Goal: Task Accomplishment & Management: Manage account settings

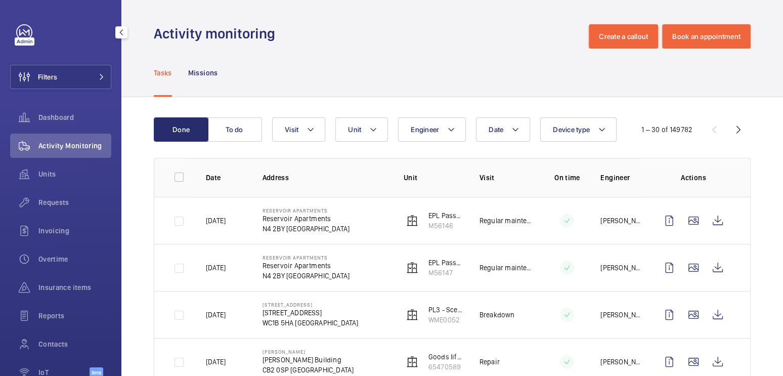
scroll to position [57, 0]
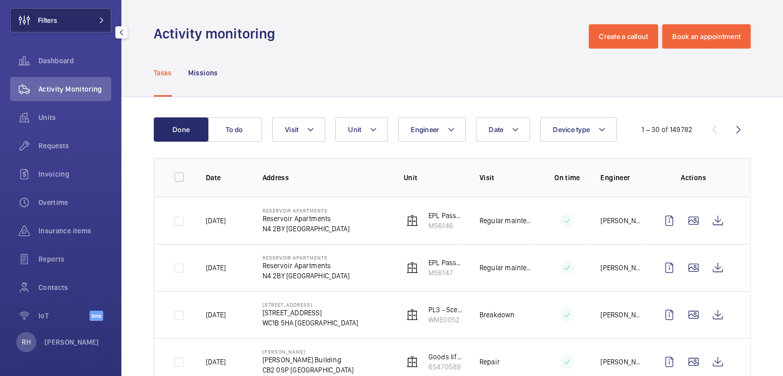
click at [94, 24] on button "Filters" at bounding box center [60, 20] width 101 height 24
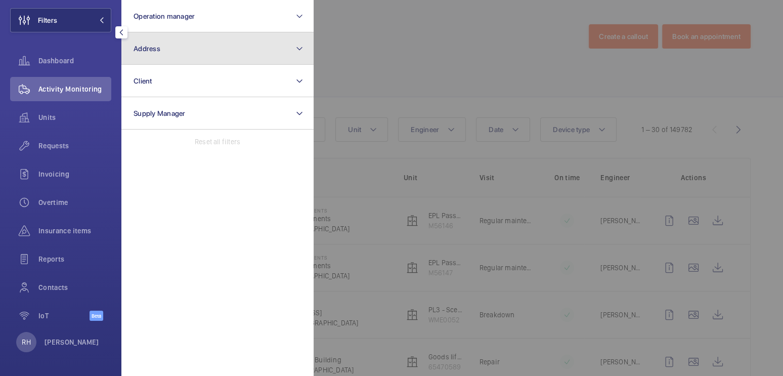
click at [160, 42] on button "Address" at bounding box center [217, 48] width 192 height 32
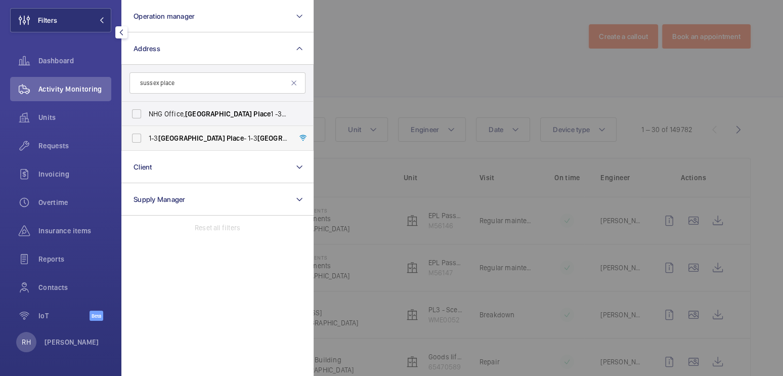
type input "sussex place"
click at [189, 133] on span "[STREET_ADDRESS]" at bounding box center [218, 138] width 139 height 10
click at [147, 133] on input "[STREET_ADDRESS]" at bounding box center [136, 138] width 20 height 20
checkbox input "true"
click at [382, 67] on div at bounding box center [704, 188] width 783 height 376
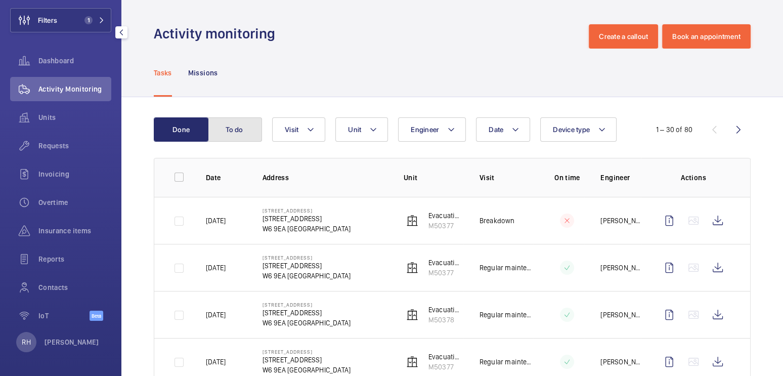
click at [234, 128] on button "To do" at bounding box center [234, 129] width 55 height 24
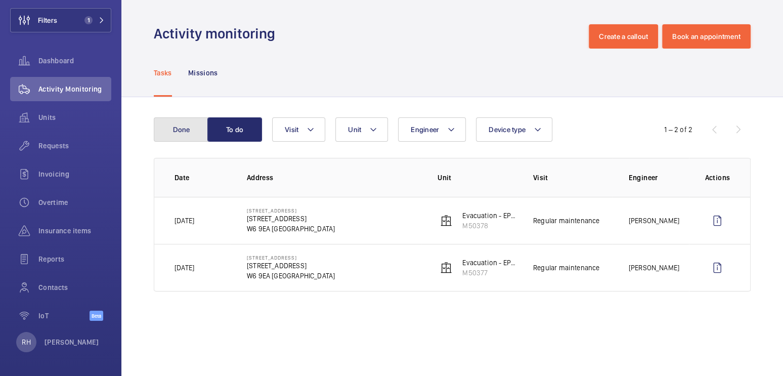
click at [186, 129] on button "Done" at bounding box center [181, 129] width 55 height 24
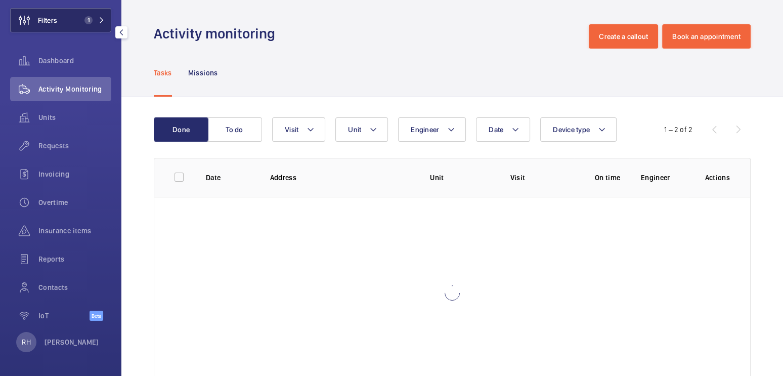
click at [70, 22] on button "Filters 1" at bounding box center [60, 20] width 101 height 24
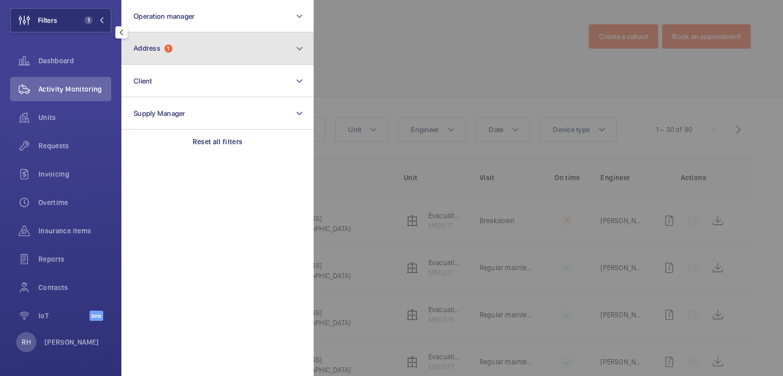
click at [203, 54] on button "Address 1" at bounding box center [217, 48] width 192 height 32
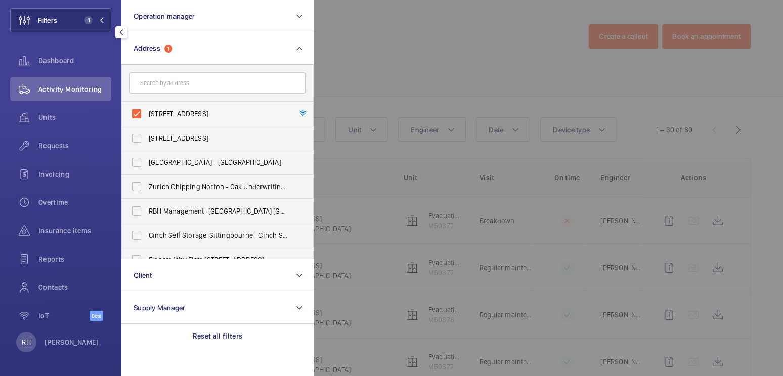
click at [211, 110] on span "[STREET_ADDRESS]" at bounding box center [218, 114] width 139 height 10
click at [147, 110] on input "[STREET_ADDRESS]" at bounding box center [136, 114] width 20 height 20
checkbox input "false"
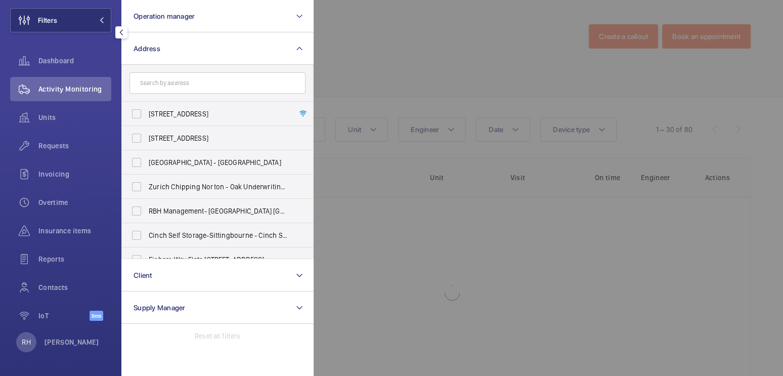
click at [405, 73] on div at bounding box center [704, 188] width 783 height 376
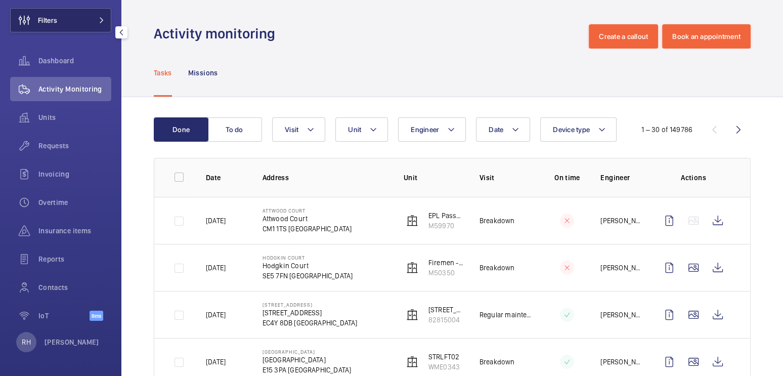
click at [88, 15] on button "Filters" at bounding box center [60, 20] width 101 height 24
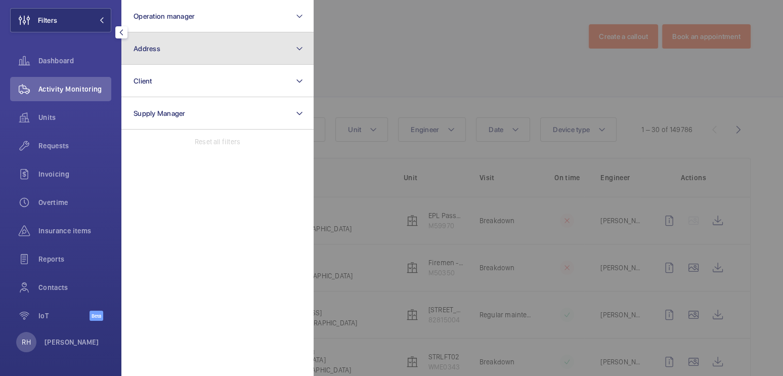
click at [168, 43] on button "Address" at bounding box center [217, 48] width 192 height 32
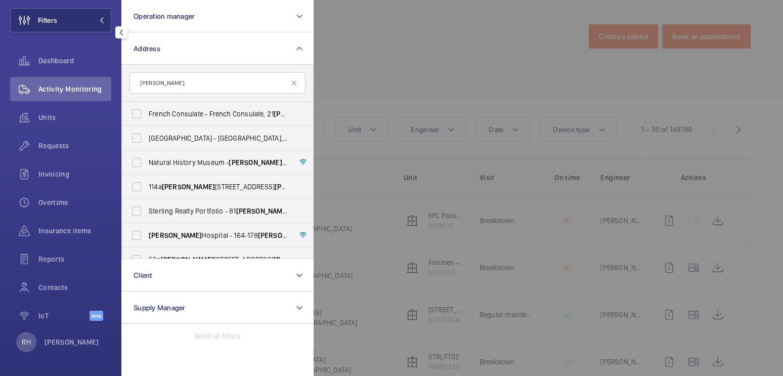
click at [136, 84] on input "[PERSON_NAME]" at bounding box center [217, 82] width 176 height 21
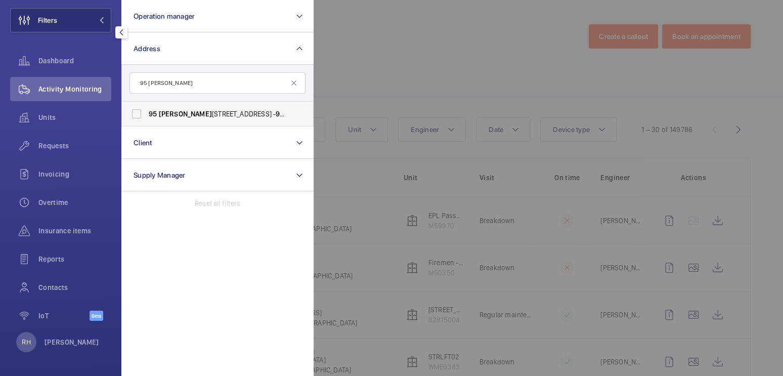
type input "95 [PERSON_NAME]"
click at [177, 110] on span "[PERSON_NAME]" at bounding box center [185, 114] width 53 height 8
click at [147, 110] on input "[STREET_ADDRESS][PERSON_NAME] - [STREET_ADDRESS][PERSON_NAME]" at bounding box center [136, 114] width 20 height 20
checkbox input "true"
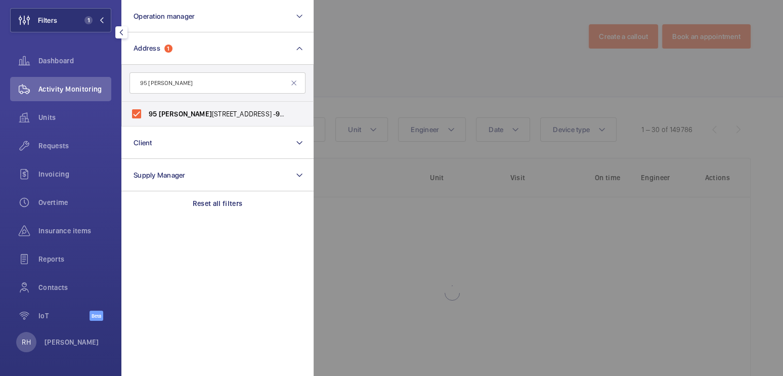
click at [419, 39] on div at bounding box center [704, 188] width 783 height 376
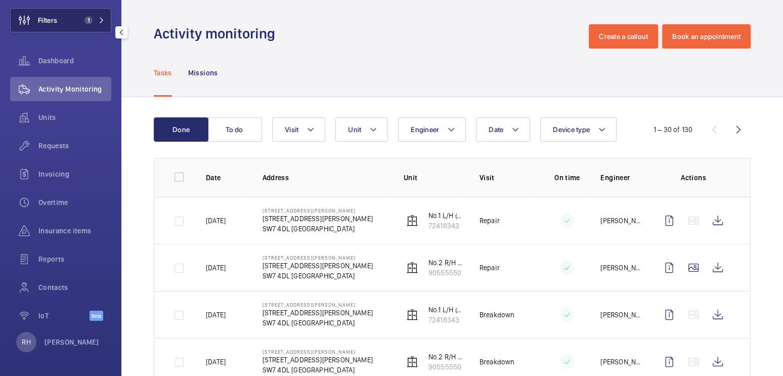
click at [88, 18] on span "1" at bounding box center [88, 20] width 8 height 8
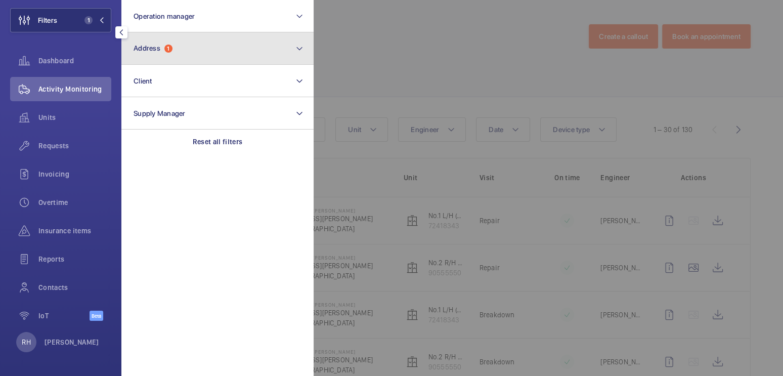
click at [165, 49] on span "Address 1" at bounding box center [152, 48] width 39 height 9
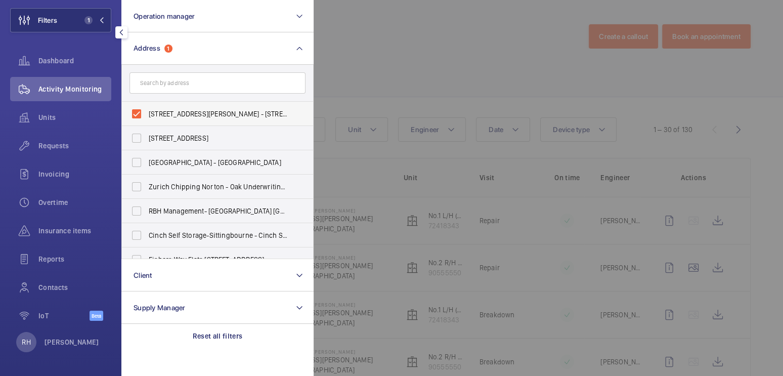
click at [188, 109] on span "[STREET_ADDRESS][PERSON_NAME] - [STREET_ADDRESS][PERSON_NAME]" at bounding box center [218, 114] width 139 height 10
click at [147, 109] on input "[STREET_ADDRESS][PERSON_NAME] - [STREET_ADDRESS][PERSON_NAME]" at bounding box center [136, 114] width 20 height 20
checkbox input "false"
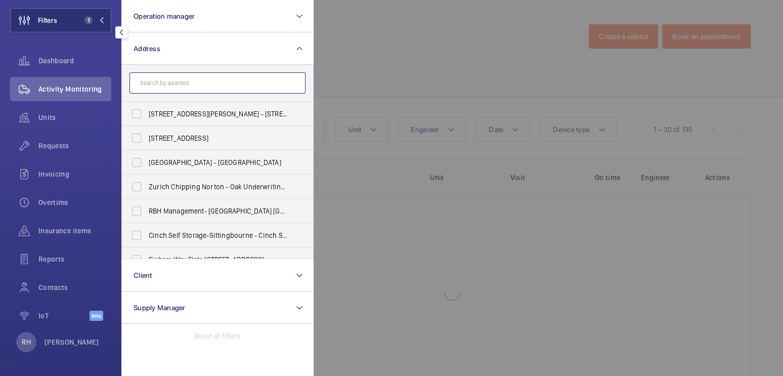
click at [189, 85] on input "text" at bounding box center [217, 82] width 176 height 21
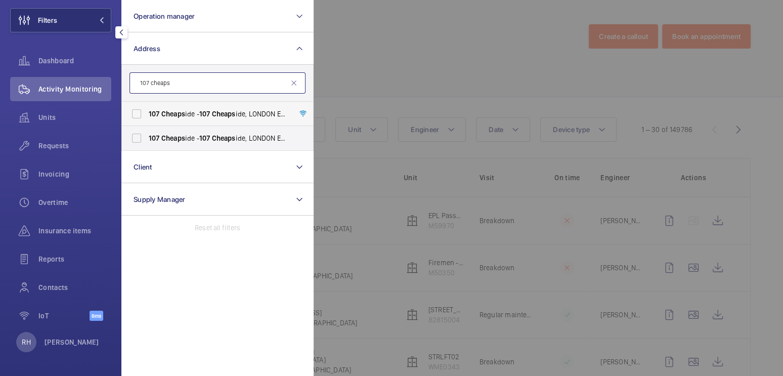
type input "107 cheaps"
click at [194, 117] on span "[STREET_ADDRESS]" at bounding box center [218, 114] width 139 height 10
click at [147, 117] on input "[STREET_ADDRESS]" at bounding box center [136, 114] width 20 height 20
checkbox input "true"
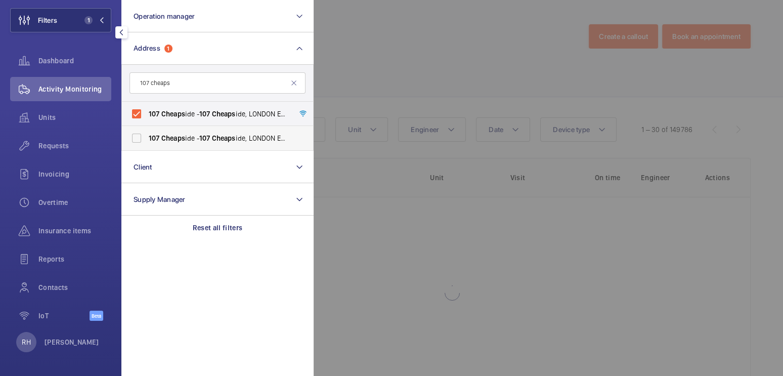
click at [196, 131] on label "[STREET_ADDRESS]" at bounding box center [210, 138] width 176 height 24
click at [147, 131] on input "[STREET_ADDRESS]" at bounding box center [136, 138] width 20 height 20
checkbox input "true"
click at [388, 41] on div at bounding box center [704, 188] width 783 height 376
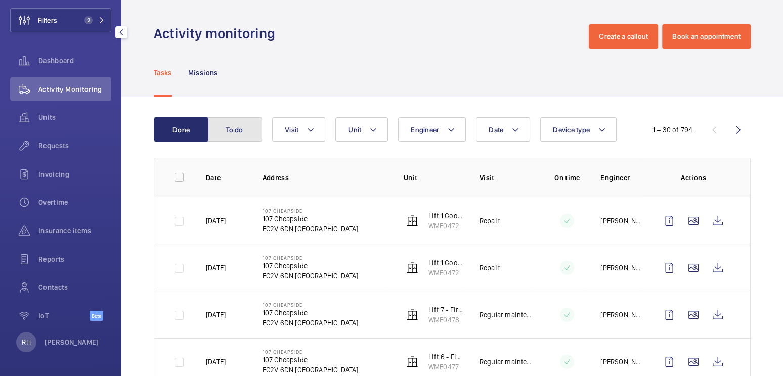
click at [250, 124] on button "To do" at bounding box center [234, 129] width 55 height 24
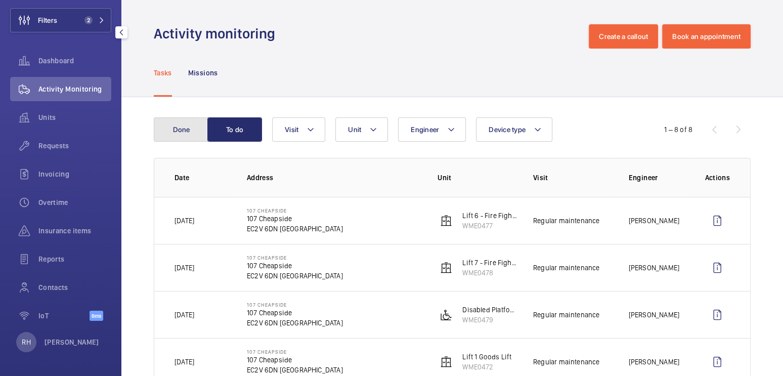
click at [177, 127] on button "Done" at bounding box center [181, 129] width 55 height 24
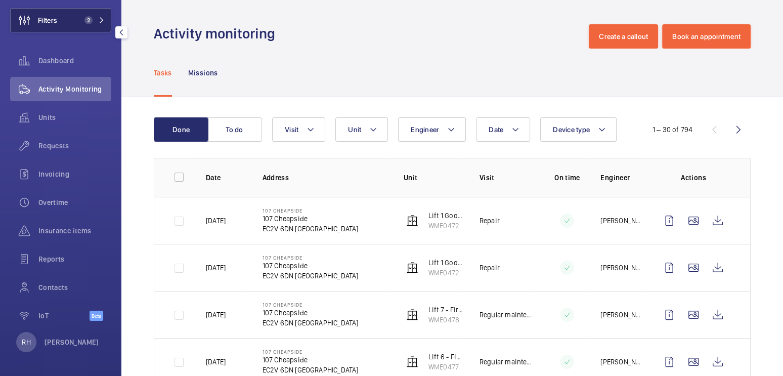
click at [67, 21] on button "Filters 2" at bounding box center [60, 20] width 101 height 24
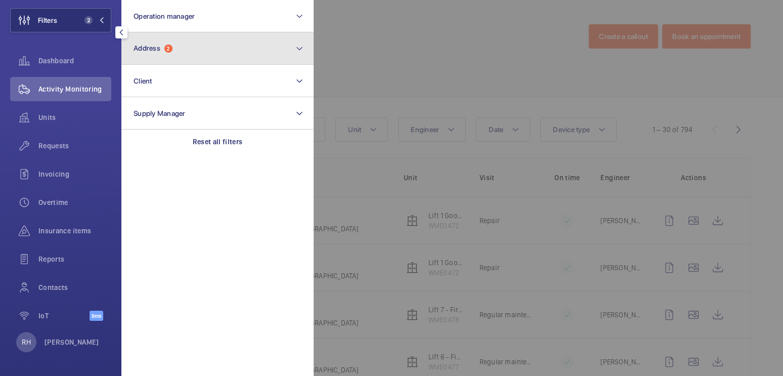
click at [173, 51] on button "Address 2" at bounding box center [217, 48] width 192 height 32
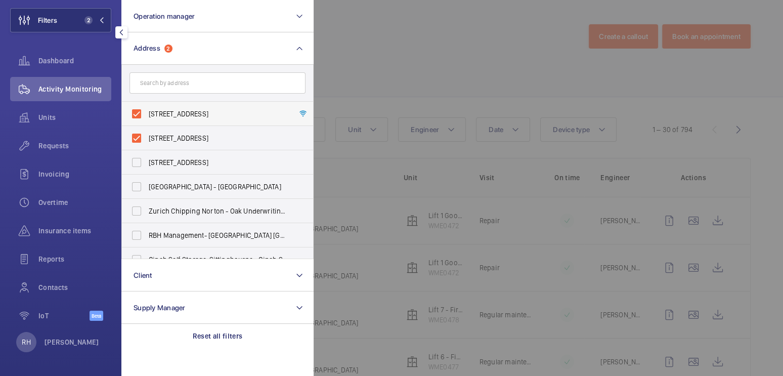
click at [181, 111] on span "[STREET_ADDRESS]" at bounding box center [218, 114] width 139 height 10
click at [147, 111] on input "[STREET_ADDRESS]" at bounding box center [136, 114] width 20 height 20
checkbox input "false"
click at [177, 136] on span "[STREET_ADDRESS]" at bounding box center [218, 138] width 139 height 10
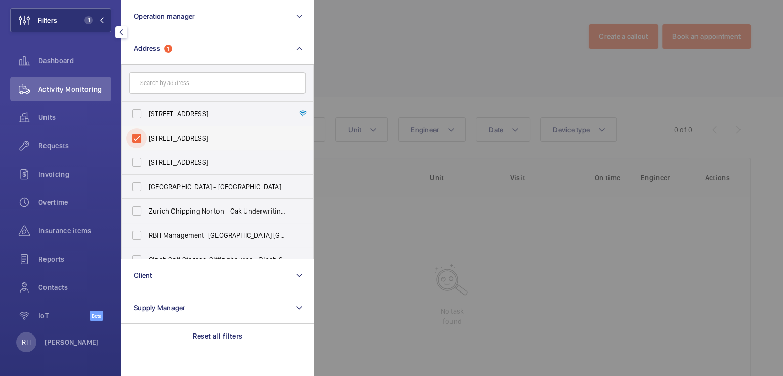
click at [147, 136] on input "[STREET_ADDRESS]" at bounding box center [136, 138] width 20 height 20
checkbox input "false"
click at [187, 85] on input "text" at bounding box center [217, 82] width 176 height 21
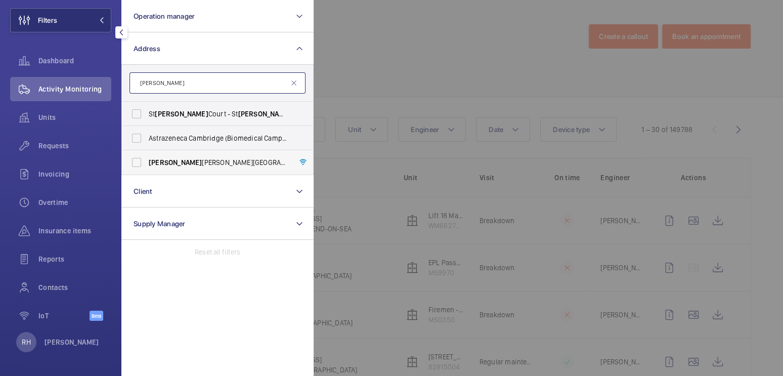
type input "[PERSON_NAME]"
click at [208, 162] on span "[PERSON_NAME][GEOGRAPHIC_DATA] - [STREET_ADDRESS]" at bounding box center [218, 162] width 139 height 10
click at [147, 162] on input "[PERSON_NAME][GEOGRAPHIC_DATA] - [STREET_ADDRESS]" at bounding box center [136, 162] width 20 height 20
checkbox input "true"
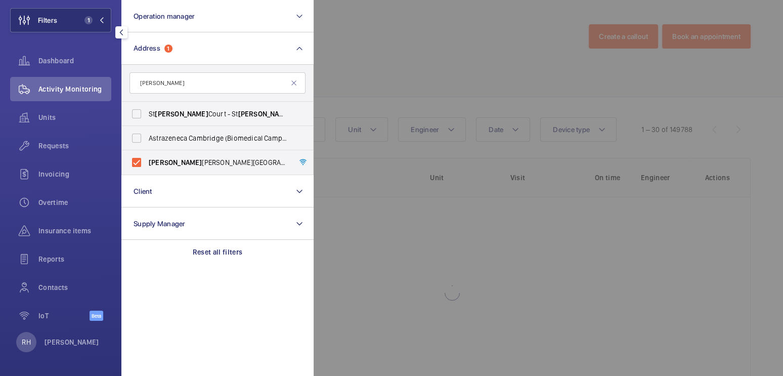
click at [424, 41] on div at bounding box center [704, 188] width 783 height 376
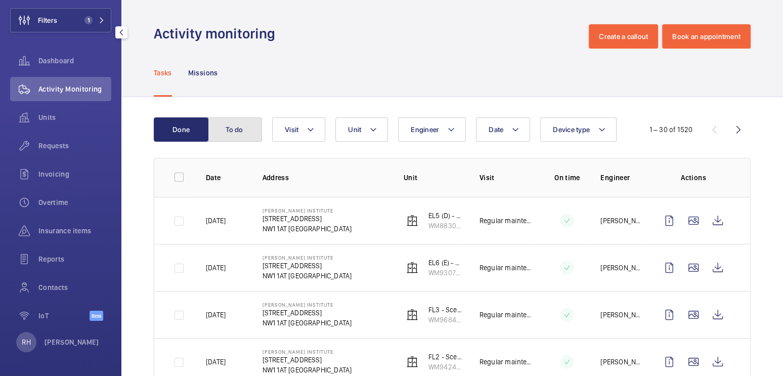
click at [236, 129] on button "To do" at bounding box center [234, 129] width 55 height 24
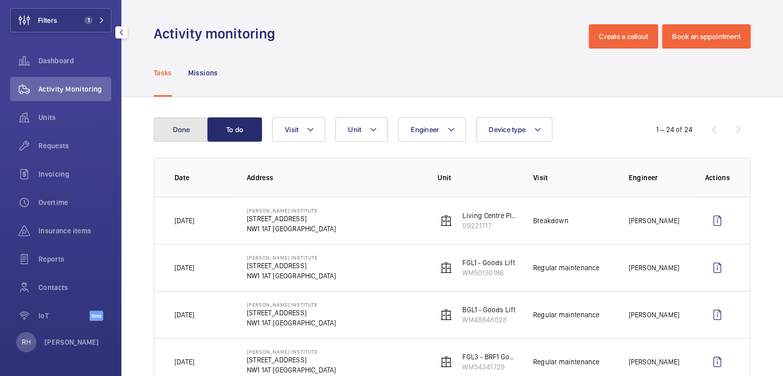
click at [171, 131] on button "Done" at bounding box center [181, 129] width 55 height 24
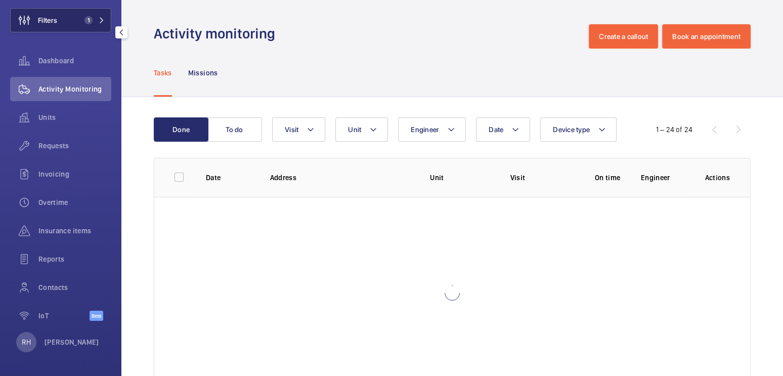
click at [73, 21] on button "Filters 1" at bounding box center [60, 20] width 101 height 24
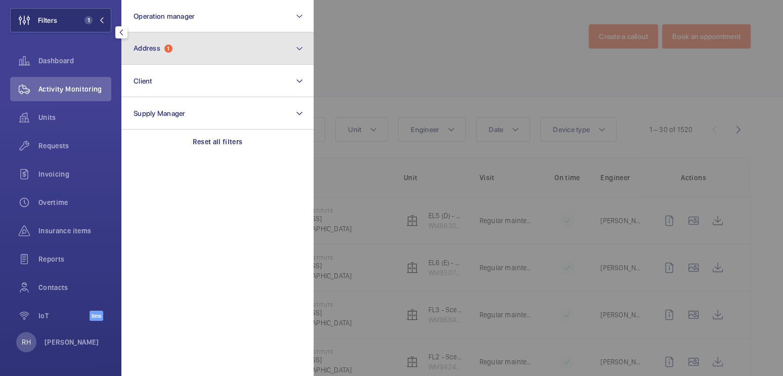
click at [205, 58] on button "Address 1" at bounding box center [217, 48] width 192 height 32
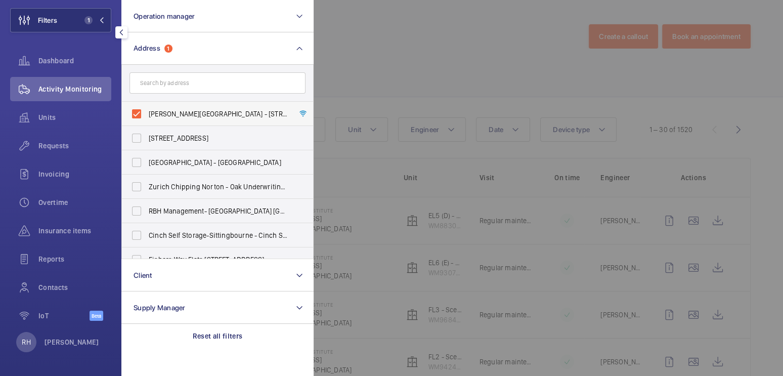
click at [189, 113] on span "[PERSON_NAME][GEOGRAPHIC_DATA] - [STREET_ADDRESS]" at bounding box center [218, 114] width 139 height 10
click at [147, 113] on input "[PERSON_NAME][GEOGRAPHIC_DATA] - [STREET_ADDRESS]" at bounding box center [136, 114] width 20 height 20
checkbox input "false"
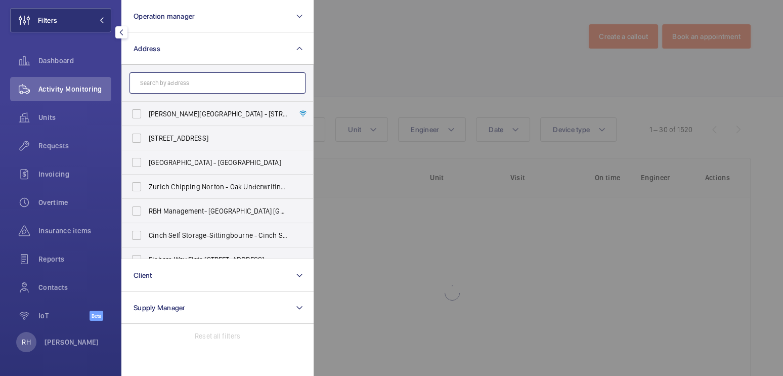
click at [191, 87] on input "text" at bounding box center [217, 82] width 176 height 21
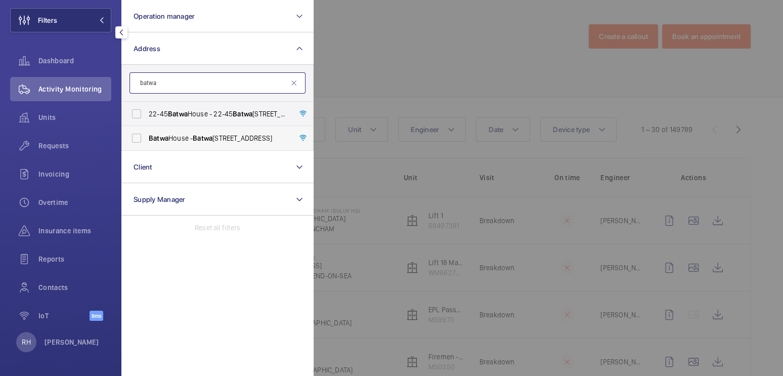
type input "batwa"
click at [227, 138] on span "[STREET_ADDRESS]" at bounding box center [218, 138] width 139 height 10
click at [147, 138] on input "[STREET_ADDRESS]" at bounding box center [136, 138] width 20 height 20
checkbox input "true"
click at [234, 112] on span "[STREET_ADDRESS]" at bounding box center [218, 114] width 139 height 10
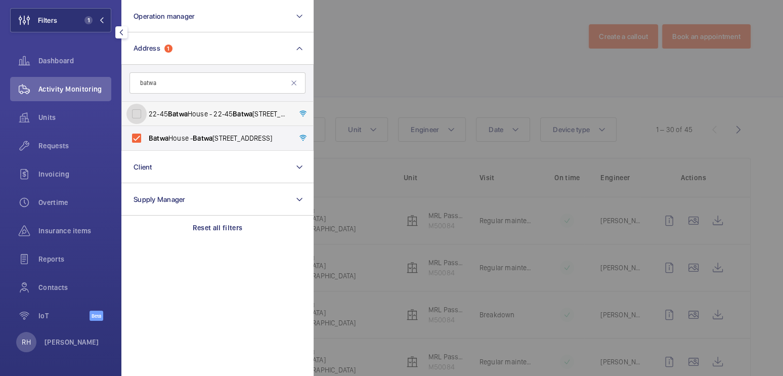
click at [147, 112] on input "[STREET_ADDRESS]" at bounding box center [136, 114] width 20 height 20
checkbox input "true"
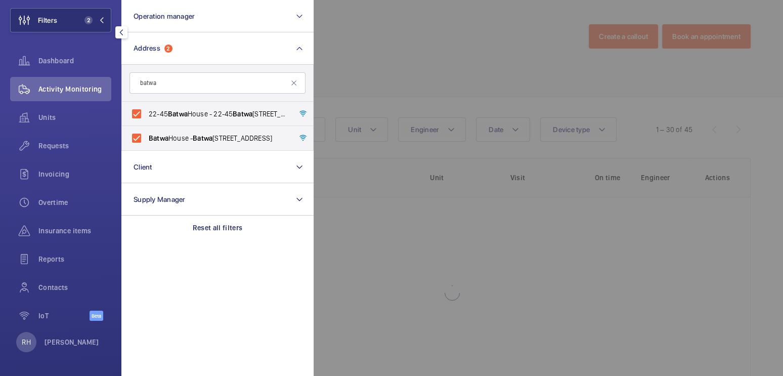
click at [378, 78] on div at bounding box center [704, 188] width 783 height 376
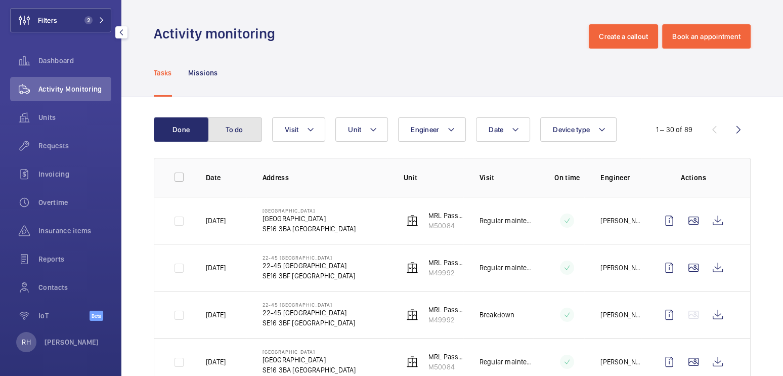
click at [241, 127] on button "To do" at bounding box center [234, 129] width 55 height 24
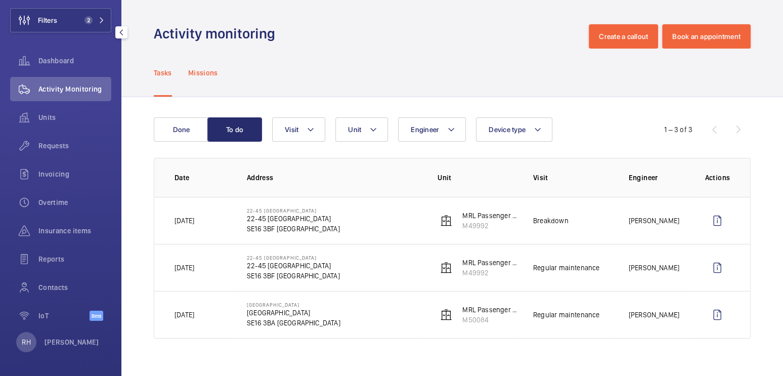
click at [212, 77] on p "Missions" at bounding box center [203, 73] width 30 height 10
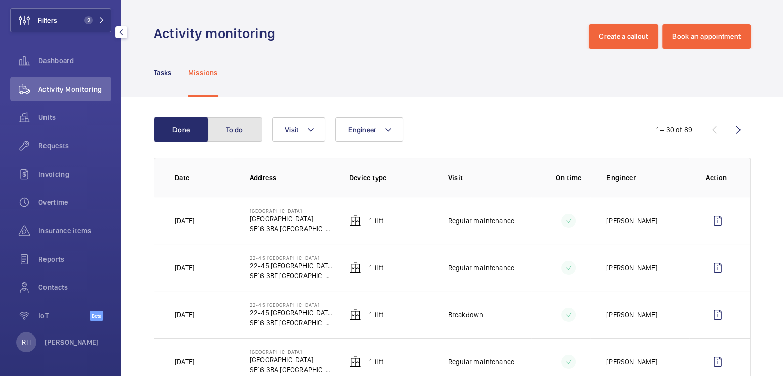
click at [237, 132] on button "To do" at bounding box center [234, 129] width 55 height 24
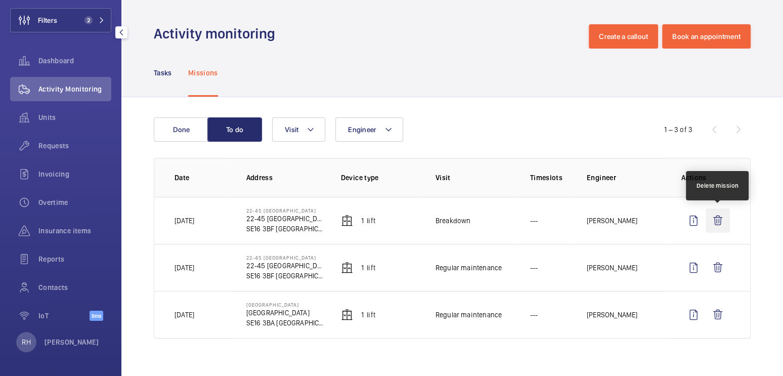
click at [720, 216] on wm-front-icon-button at bounding box center [717, 220] width 24 height 24
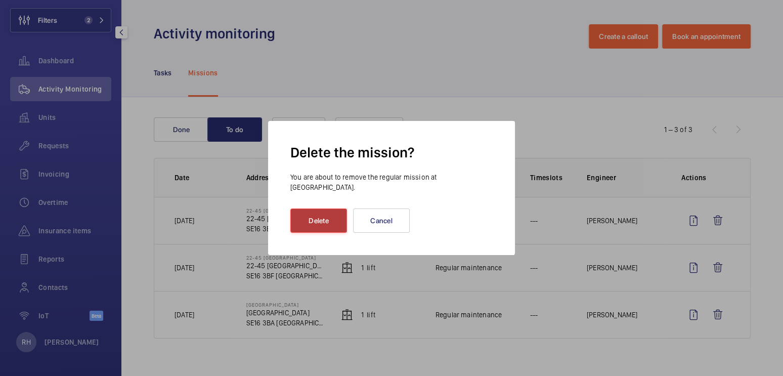
click at [312, 222] on button "Delete" at bounding box center [318, 220] width 57 height 24
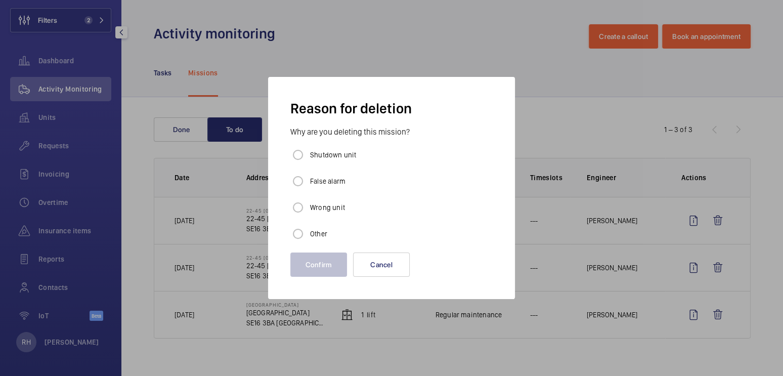
click at [330, 186] on label "False alarm" at bounding box center [326, 181] width 37 height 10
click at [308, 186] on input "False alarm" at bounding box center [298, 181] width 20 height 20
radio input "true"
click at [315, 233] on label "Other" at bounding box center [317, 234] width 19 height 10
click at [308, 233] on input "Other" at bounding box center [298, 233] width 20 height 20
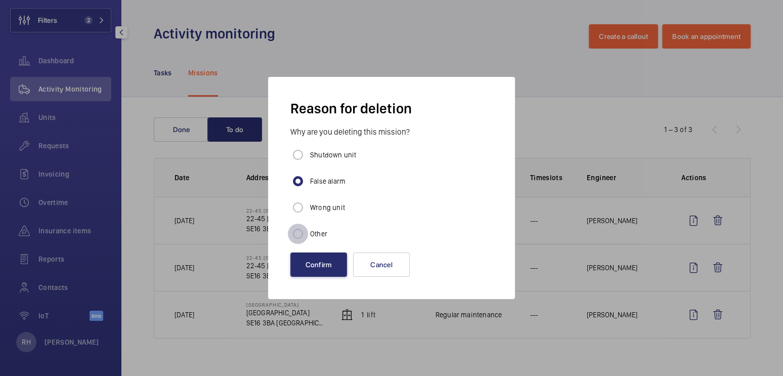
radio input "true"
click at [324, 258] on button "Confirm" at bounding box center [318, 264] width 57 height 24
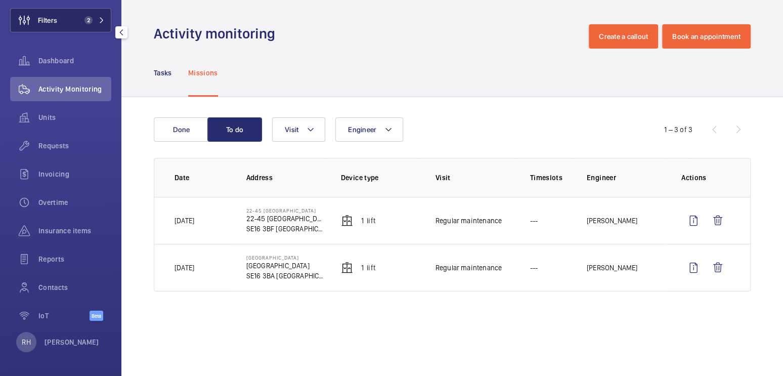
click at [87, 14] on button "Filters 2" at bounding box center [60, 20] width 101 height 24
click at [78, 16] on button "Filters 2" at bounding box center [60, 20] width 101 height 24
click at [90, 18] on span "2" at bounding box center [88, 20] width 8 height 8
click at [190, 135] on button "Done" at bounding box center [181, 129] width 55 height 24
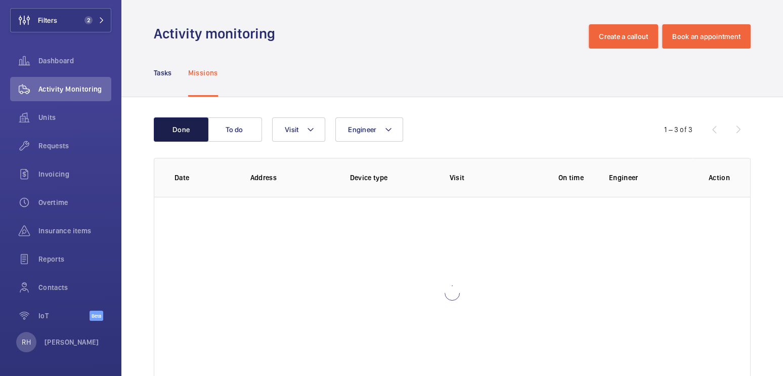
click at [190, 135] on button "Done" at bounding box center [181, 129] width 55 height 24
click at [164, 69] on p "Tasks" at bounding box center [163, 73] width 18 height 10
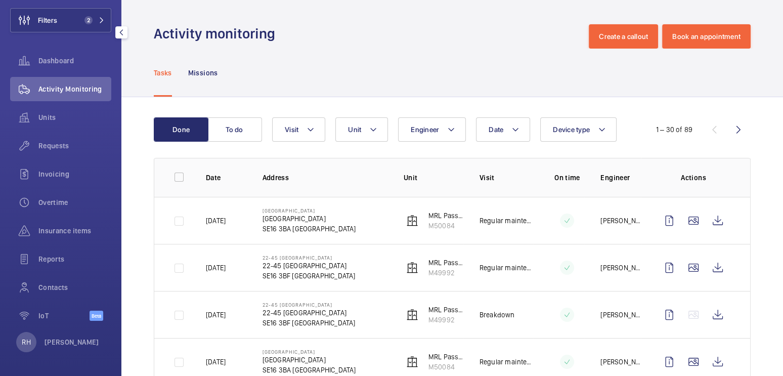
click at [308, 53] on div "Tasks Missions" at bounding box center [452, 73] width 597 height 48
click at [66, 19] on button "Filters 2" at bounding box center [60, 20] width 101 height 24
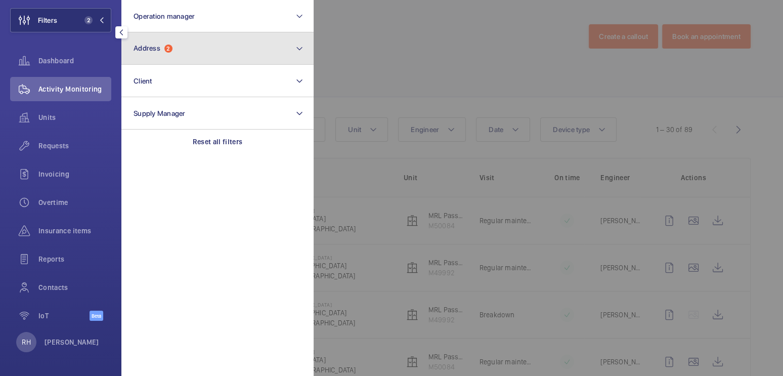
click at [187, 43] on button "Address 2" at bounding box center [217, 48] width 192 height 32
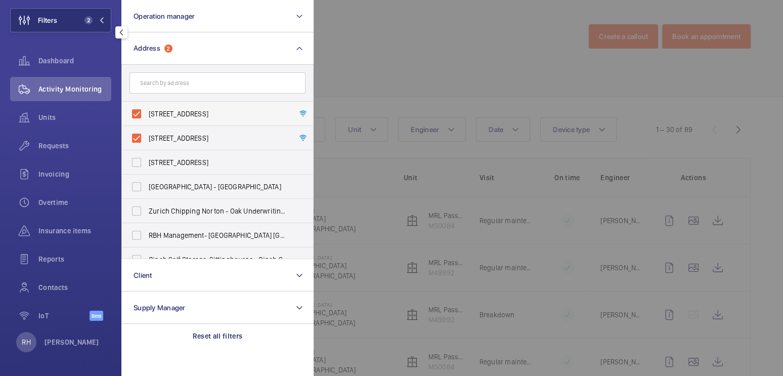
click at [165, 114] on span "[STREET_ADDRESS]" at bounding box center [218, 114] width 139 height 10
click at [147, 114] on input "[STREET_ADDRESS]" at bounding box center [136, 114] width 20 height 20
checkbox input "false"
click at [167, 141] on span "[STREET_ADDRESS]" at bounding box center [218, 138] width 139 height 10
click at [147, 141] on input "[STREET_ADDRESS]" at bounding box center [136, 138] width 20 height 20
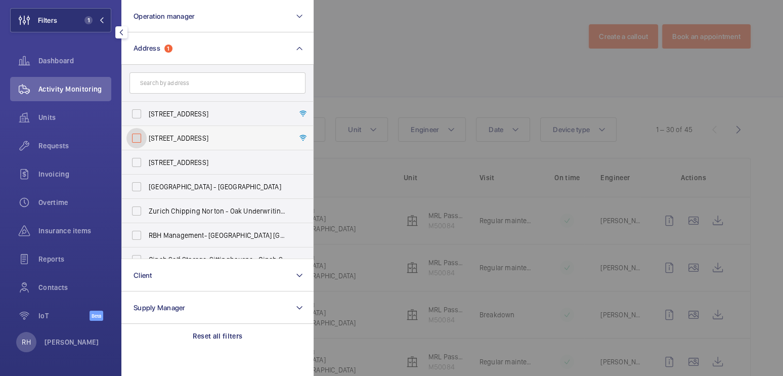
checkbox input "false"
